Goal: Information Seeking & Learning: Understand process/instructions

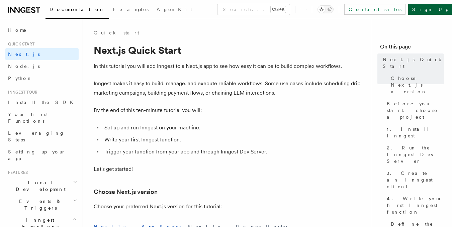
click at [435, 8] on link "Sign Up" at bounding box center [430, 9] width 44 height 11
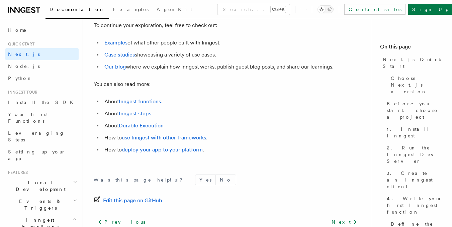
scroll to position [4281, 0]
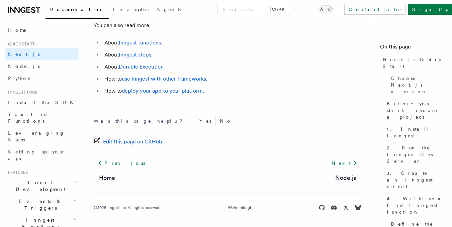
click at [175, 94] on li "How to deploy your app to your platform ." at bounding box center [231, 90] width 259 height 9
click at [178, 88] on link "deploy your app to your platform" at bounding box center [162, 91] width 81 height 6
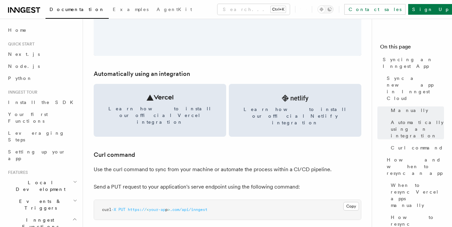
scroll to position [873, 0]
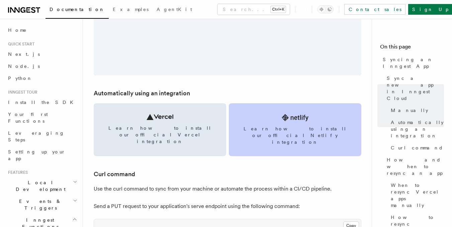
click at [293, 124] on link "Learn how to install our official Netlify integration" at bounding box center [295, 129] width 133 height 53
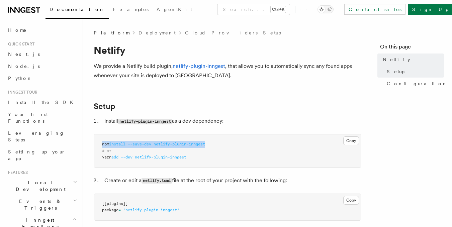
drag, startPoint x: 220, startPoint y: 144, endPoint x: 89, endPoint y: 141, distance: 130.2
drag, startPoint x: 265, startPoint y: 160, endPoint x: 210, endPoint y: 103, distance: 79.5
click at [210, 103] on h2 "Setup" at bounding box center [228, 106] width 268 height 9
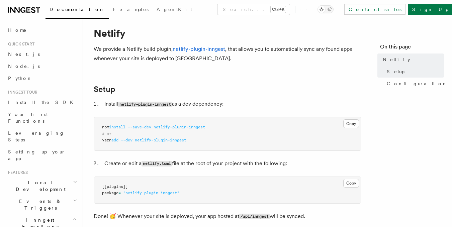
scroll to position [45, 0]
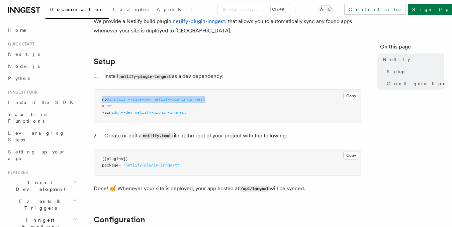
drag, startPoint x: 181, startPoint y: 93, endPoint x: 97, endPoint y: 99, distance: 83.6
click at [97, 99] on pre "npm install --save-dev netlify-plugin-inngest # or yarn add --dev netlify-plugi…" at bounding box center [227, 106] width 267 height 33
copy span "npm install --save-dev netlify-plugin-inngest"
drag, startPoint x: 172, startPoint y: 135, endPoint x: 143, endPoint y: 139, distance: 29.0
click at [143, 139] on li "Create or edit a netlify.toml file at the root of your project with the followi…" at bounding box center [231, 136] width 259 height 10
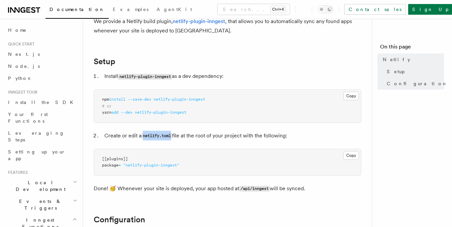
copy code "netlify.toml"
drag, startPoint x: 200, startPoint y: 166, endPoint x: 99, endPoint y: 160, distance: 101.0
click at [99, 160] on pre "[[plugins]] package = "netlify-plugin-inngest"" at bounding box center [227, 162] width 267 height 26
copy code "[[plugins]] package = "netlify-plugin-inngest""
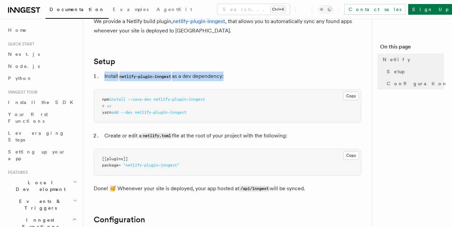
drag, startPoint x: 227, startPoint y: 74, endPoint x: 103, endPoint y: 78, distance: 123.2
click at [103, 78] on li "Install netlify-plugin-inngest as a dev dependency:" at bounding box center [231, 77] width 259 height 10
copy li "Install netlify-plugin-inngest as a dev dependency"
